Goal: Check status: Check status

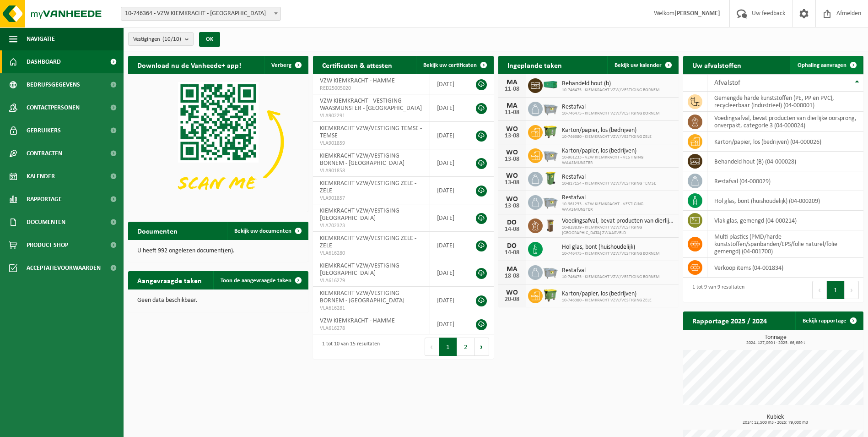
click at [810, 67] on span "Ophaling aanvragen" at bounding box center [822, 65] width 49 height 6
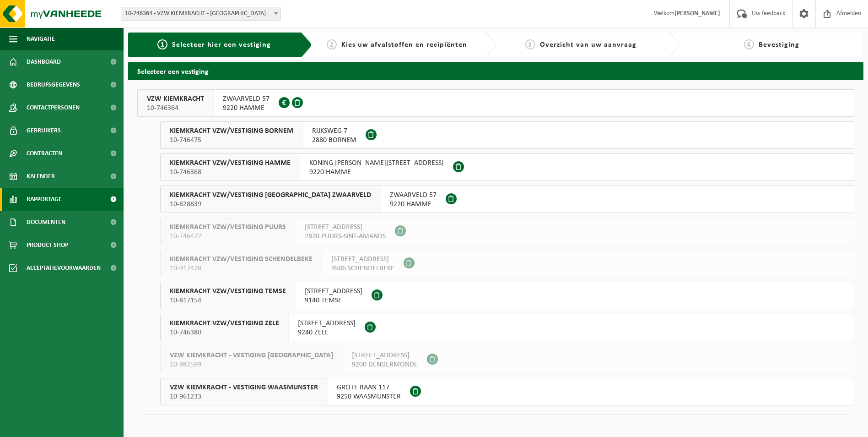
click at [43, 196] on span "Rapportage" at bounding box center [44, 199] width 35 height 23
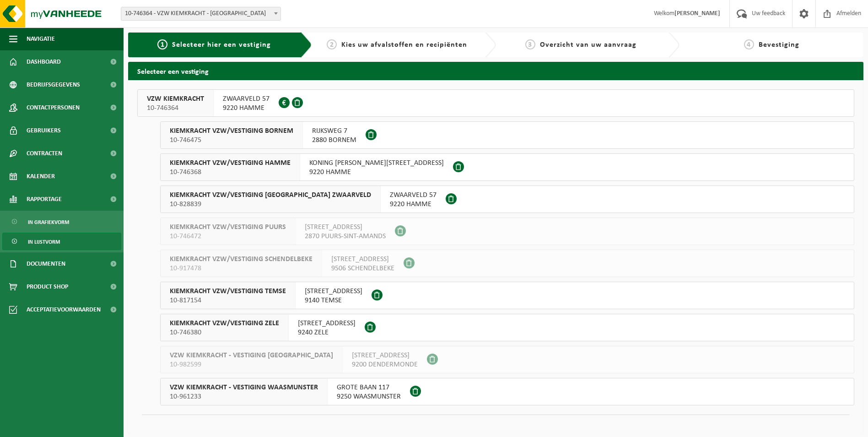
click at [48, 238] on span "In lijstvorm" at bounding box center [44, 241] width 32 height 17
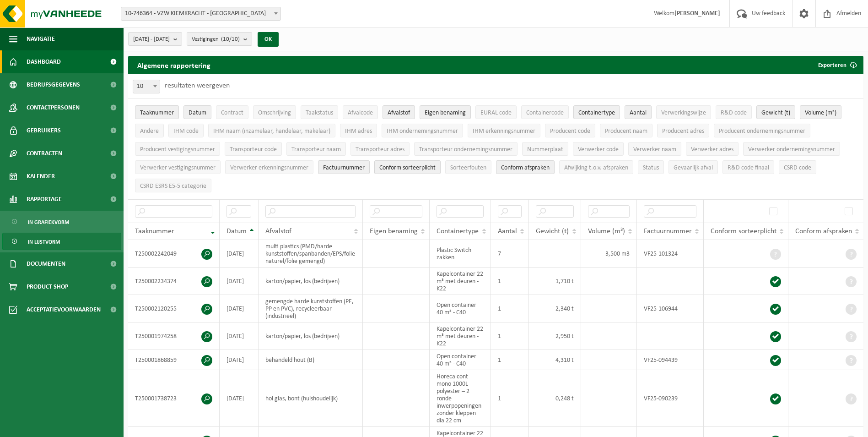
click at [48, 58] on span "Dashboard" at bounding box center [44, 61] width 34 height 23
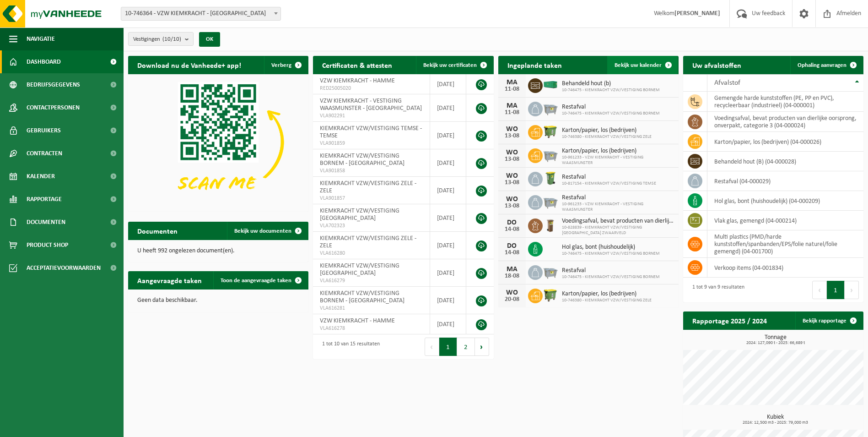
click at [646, 63] on span "Bekijk uw kalender" at bounding box center [638, 65] width 47 height 6
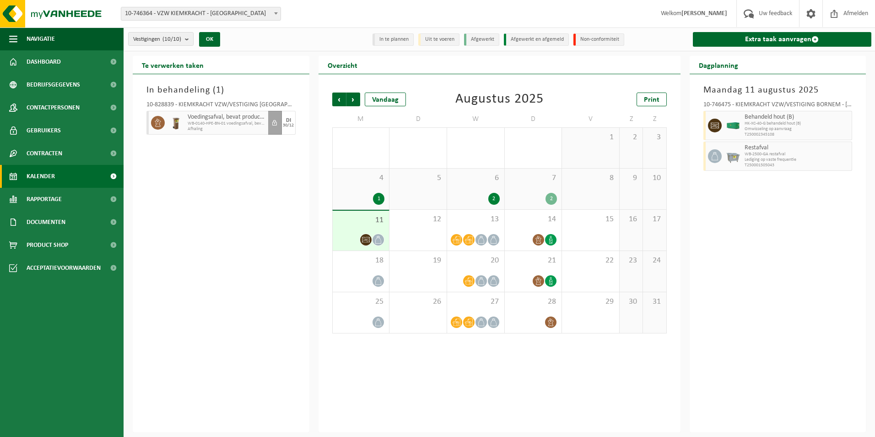
click at [811, 125] on span "HK-XC-40-G behandeld hout (B)" at bounding box center [797, 123] width 105 height 5
click at [482, 228] on div "13" at bounding box center [475, 230] width 57 height 41
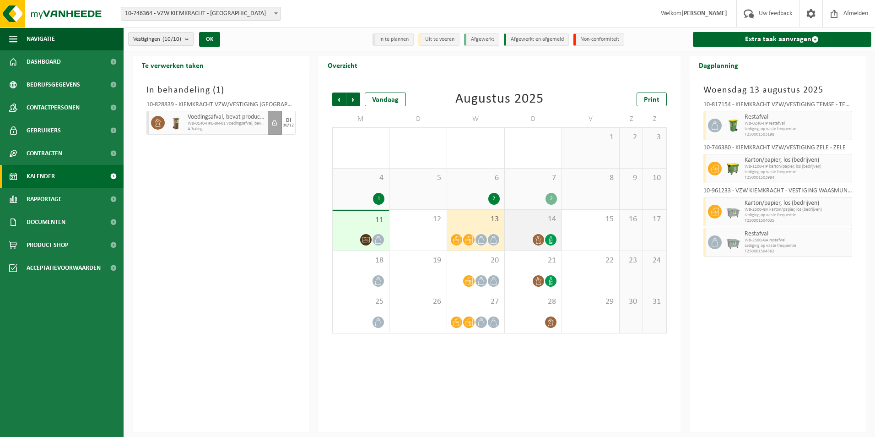
click at [533, 220] on span "14" at bounding box center [533, 219] width 48 height 10
